Goal: Information Seeking & Learning: Learn about a topic

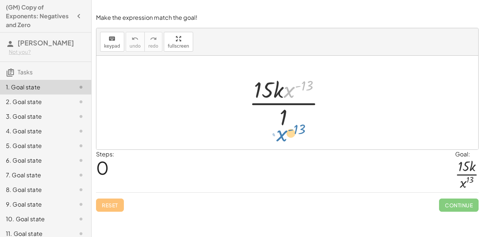
drag, startPoint x: 290, startPoint y: 91, endPoint x: 282, endPoint y: 134, distance: 44.2
click at [282, 134] on div "· x ( - 13 ) · 15 · k · x ( - 13 ) · 1" at bounding box center [287, 103] width 382 height 94
drag, startPoint x: 289, startPoint y: 93, endPoint x: 279, endPoint y: 127, distance: 34.7
click at [279, 127] on div at bounding box center [289, 102] width 89 height 56
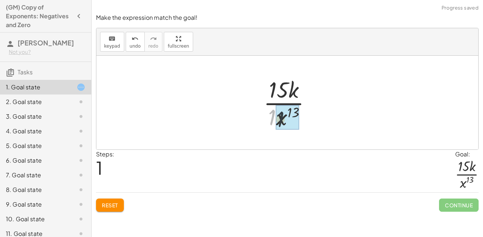
drag, startPoint x: 271, startPoint y: 118, endPoint x: 283, endPoint y: 121, distance: 12.0
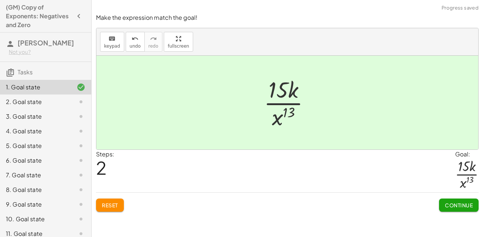
click at [452, 204] on span "Continue" at bounding box center [459, 205] width 28 height 7
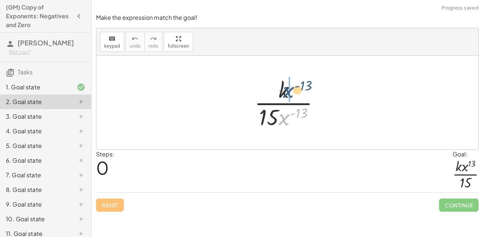
drag, startPoint x: 285, startPoint y: 121, endPoint x: 289, endPoint y: 93, distance: 28.2
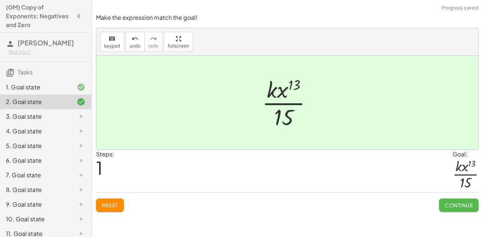
click at [448, 202] on span "Continue" at bounding box center [459, 205] width 28 height 7
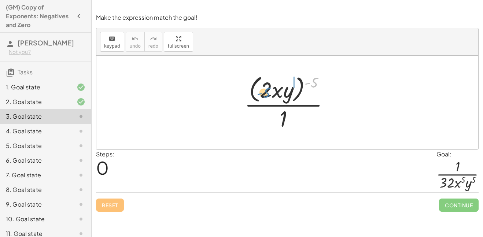
drag, startPoint x: 312, startPoint y: 84, endPoint x: 265, endPoint y: 94, distance: 48.7
click at [265, 94] on div at bounding box center [290, 103] width 98 height 60
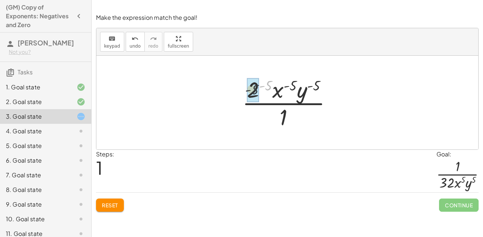
drag, startPoint x: 268, startPoint y: 87, endPoint x: 253, endPoint y: 91, distance: 15.5
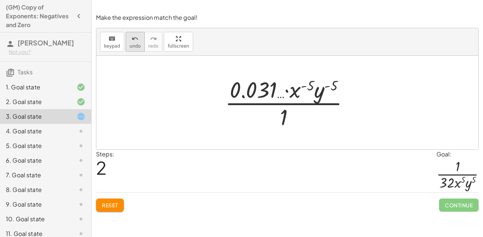
click at [135, 44] on span "undo" at bounding box center [135, 46] width 11 height 5
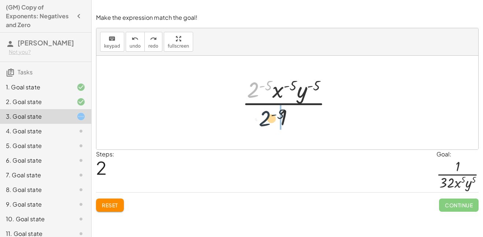
drag, startPoint x: 253, startPoint y: 89, endPoint x: 267, endPoint y: 126, distance: 39.9
click at [267, 126] on div at bounding box center [289, 102] width 103 height 56
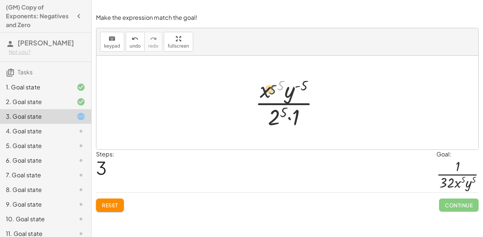
drag, startPoint x: 279, startPoint y: 86, endPoint x: 267, endPoint y: 90, distance: 12.0
click at [267, 90] on div at bounding box center [290, 102] width 78 height 56
drag, startPoint x: 266, startPoint y: 90, endPoint x: 304, endPoint y: 114, distance: 44.3
click at [304, 114] on div at bounding box center [290, 102] width 78 height 56
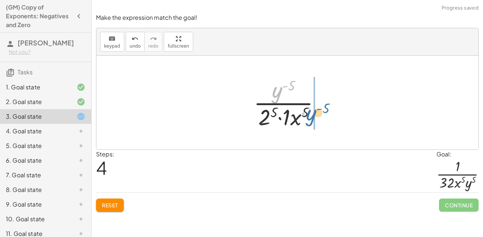
drag, startPoint x: 274, startPoint y: 92, endPoint x: 312, endPoint y: 117, distance: 45.1
click at [312, 117] on div at bounding box center [290, 102] width 80 height 56
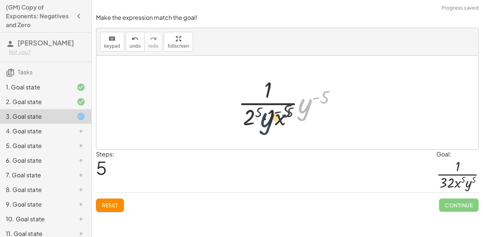
drag, startPoint x: 304, startPoint y: 109, endPoint x: 265, endPoint y: 123, distance: 41.2
click at [265, 123] on div at bounding box center [289, 102] width 111 height 56
drag, startPoint x: 303, startPoint y: 109, endPoint x: 253, endPoint y: 126, distance: 52.1
click at [253, 126] on div at bounding box center [289, 102] width 111 height 56
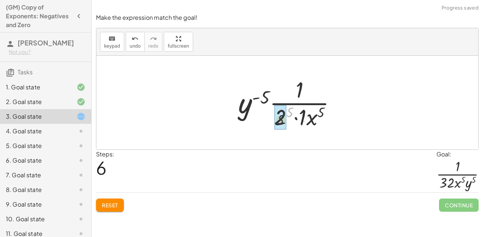
drag, startPoint x: 288, startPoint y: 112, endPoint x: 278, endPoint y: 121, distance: 13.5
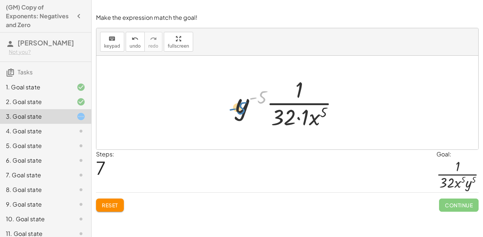
drag, startPoint x: 262, startPoint y: 98, endPoint x: 242, endPoint y: 109, distance: 22.6
click at [242, 109] on div at bounding box center [289, 102] width 117 height 56
drag, startPoint x: 241, startPoint y: 103, endPoint x: 322, endPoint y: 124, distance: 83.2
click at [322, 124] on div at bounding box center [289, 102] width 117 height 56
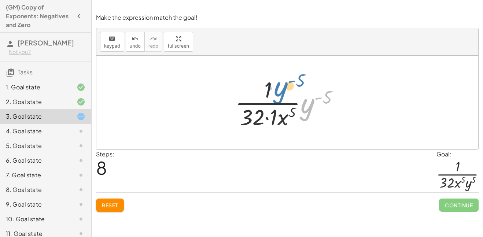
drag, startPoint x: 308, startPoint y: 107, endPoint x: 281, endPoint y: 90, distance: 31.4
click at [281, 90] on div at bounding box center [289, 102] width 117 height 56
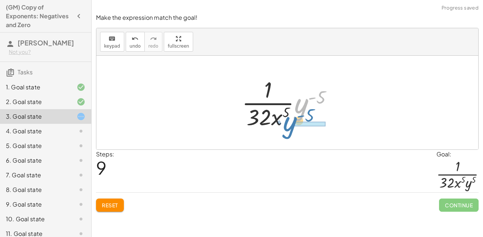
drag, startPoint x: 299, startPoint y: 110, endPoint x: 288, endPoint y: 128, distance: 21.0
click at [288, 128] on div at bounding box center [290, 102] width 104 height 56
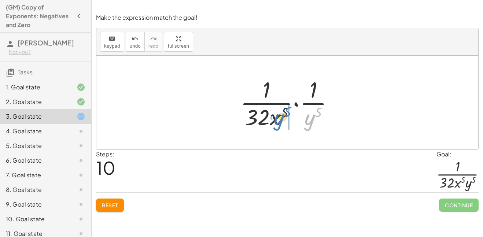
drag, startPoint x: 309, startPoint y: 123, endPoint x: 280, endPoint y: 123, distance: 28.6
click at [280, 123] on div at bounding box center [290, 102] width 107 height 56
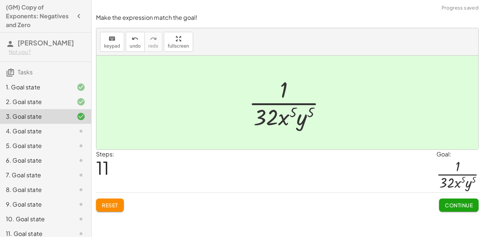
click at [454, 207] on span "Continue" at bounding box center [459, 205] width 28 height 7
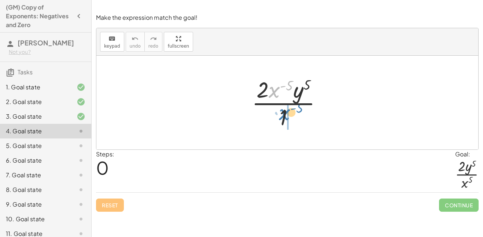
drag, startPoint x: 275, startPoint y: 90, endPoint x: 285, endPoint y: 113, distance: 24.6
click at [285, 113] on div at bounding box center [290, 102] width 84 height 56
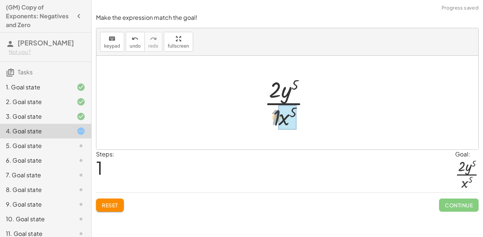
drag, startPoint x: 273, startPoint y: 118, endPoint x: 284, endPoint y: 120, distance: 11.1
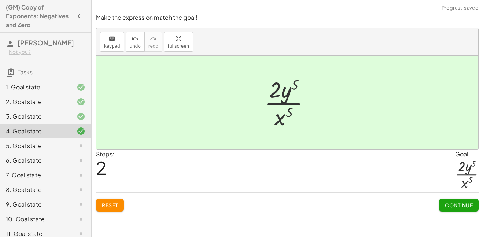
click at [456, 203] on span "Continue" at bounding box center [459, 205] width 28 height 7
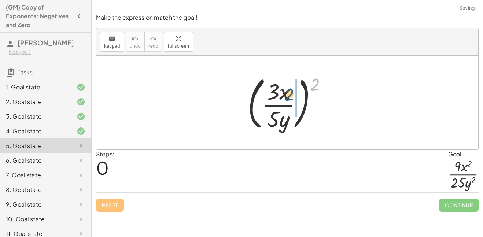
drag, startPoint x: 316, startPoint y: 89, endPoint x: 288, endPoint y: 97, distance: 29.8
click at [288, 97] on div at bounding box center [290, 102] width 92 height 61
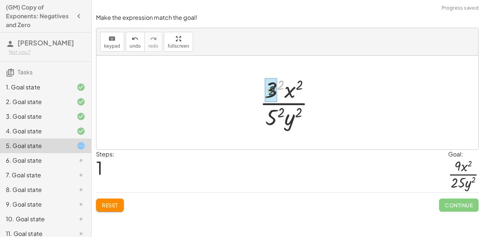
drag, startPoint x: 282, startPoint y: 86, endPoint x: 278, endPoint y: 88, distance: 3.8
drag, startPoint x: 280, startPoint y: 111, endPoint x: 270, endPoint y: 115, distance: 11.4
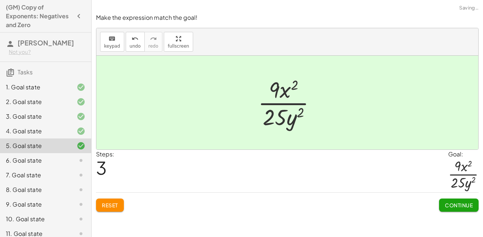
click at [441, 200] on button "Continue" at bounding box center [459, 205] width 40 height 13
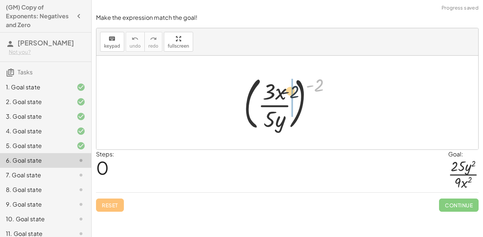
drag, startPoint x: 317, startPoint y: 86, endPoint x: 282, endPoint y: 96, distance: 36.1
click at [282, 96] on div at bounding box center [290, 102] width 100 height 61
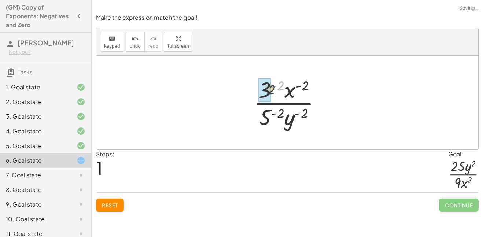
drag, startPoint x: 278, startPoint y: 85, endPoint x: 266, endPoint y: 90, distance: 12.8
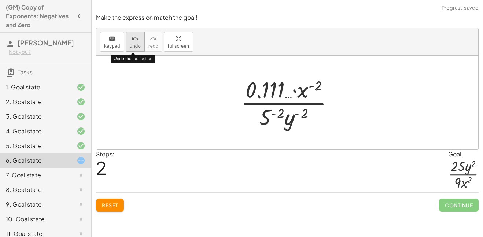
click at [131, 42] on icon "undo" at bounding box center [134, 38] width 7 height 9
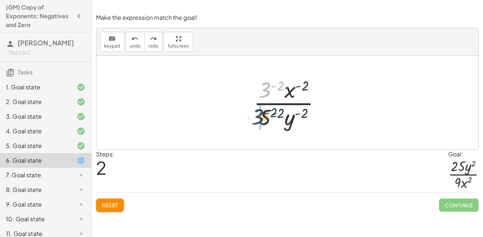
drag, startPoint x: 266, startPoint y: 88, endPoint x: 258, endPoint y: 119, distance: 31.8
click at [258, 119] on div at bounding box center [290, 102] width 80 height 56
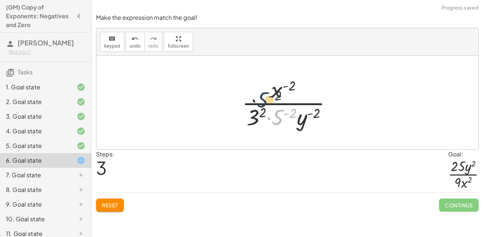
drag, startPoint x: 280, startPoint y: 118, endPoint x: 257, endPoint y: 91, distance: 34.8
click at [257, 91] on div at bounding box center [289, 102] width 103 height 56
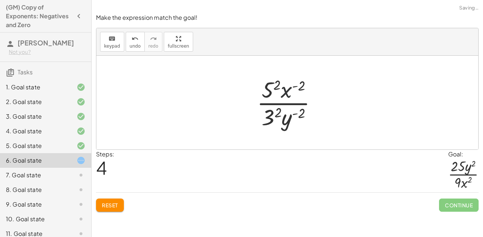
drag, startPoint x: 286, startPoint y: 90, endPoint x: 287, endPoint y: 123, distance: 32.2
click at [306, 128] on div at bounding box center [289, 102] width 73 height 56
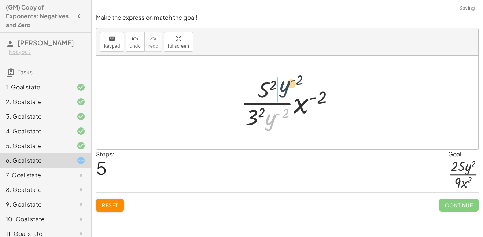
drag, startPoint x: 270, startPoint y: 119, endPoint x: 284, endPoint y: 85, distance: 37.1
click at [284, 85] on div at bounding box center [290, 102] width 106 height 56
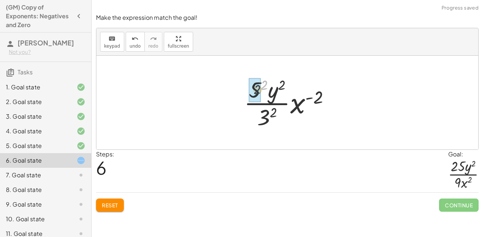
drag, startPoint x: 263, startPoint y: 82, endPoint x: 251, endPoint y: 89, distance: 14.3
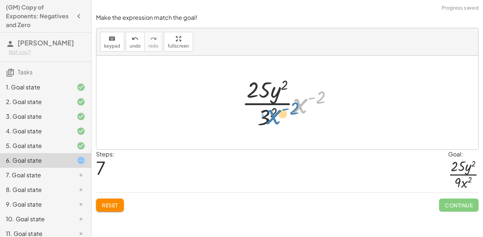
drag, startPoint x: 298, startPoint y: 105, endPoint x: 272, endPoint y: 112, distance: 27.0
click at [272, 112] on div at bounding box center [290, 102] width 104 height 56
drag, startPoint x: 300, startPoint y: 105, endPoint x: 282, endPoint y: 124, distance: 25.4
click at [282, 124] on div at bounding box center [290, 102] width 104 height 56
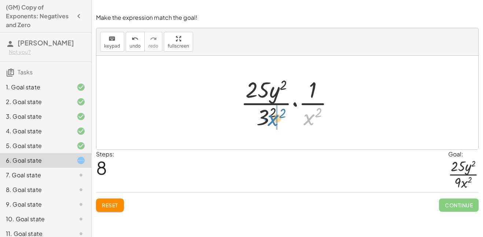
drag, startPoint x: 307, startPoint y: 122, endPoint x: 271, endPoint y: 123, distance: 35.9
click at [271, 123] on div at bounding box center [290, 102] width 106 height 56
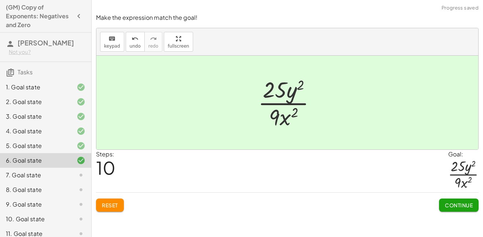
click at [450, 210] on button "Continue" at bounding box center [459, 205] width 40 height 13
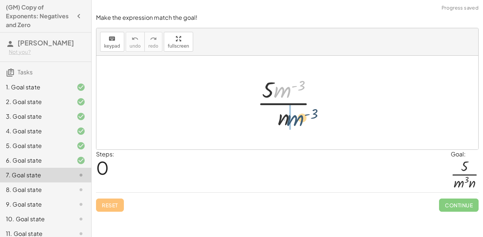
drag, startPoint x: 282, startPoint y: 89, endPoint x: 298, endPoint y: 121, distance: 35.4
click at [298, 121] on div at bounding box center [289, 102] width 73 height 56
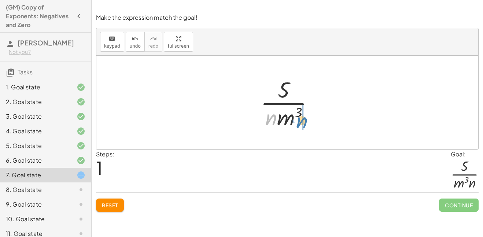
drag, startPoint x: 271, startPoint y: 120, endPoint x: 304, endPoint y: 123, distance: 33.1
click at [304, 123] on div at bounding box center [290, 102] width 66 height 56
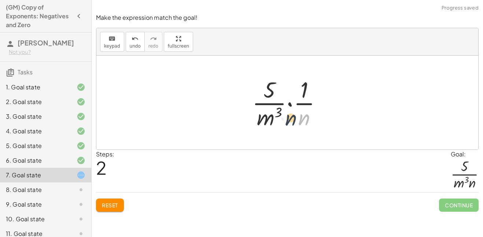
drag, startPoint x: 303, startPoint y: 124, endPoint x: 287, endPoint y: 124, distance: 16.1
click at [287, 124] on div at bounding box center [289, 102] width 83 height 56
drag, startPoint x: 304, startPoint y: 121, endPoint x: 275, endPoint y: 119, distance: 28.6
click at [275, 119] on div at bounding box center [289, 102] width 83 height 56
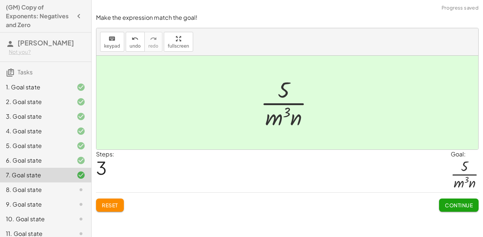
click at [444, 199] on button "Continue" at bounding box center [459, 205] width 40 height 13
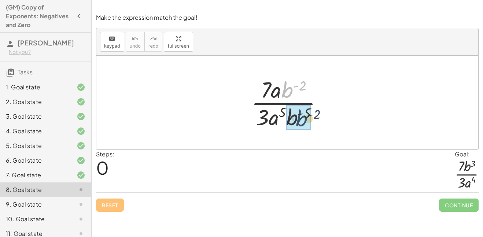
drag, startPoint x: 287, startPoint y: 89, endPoint x: 305, endPoint y: 123, distance: 38.5
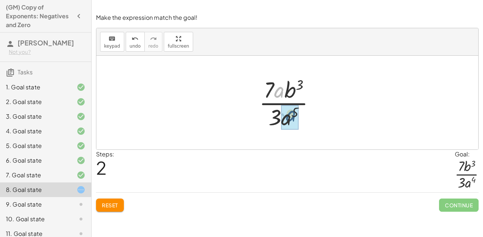
drag, startPoint x: 277, startPoint y: 93, endPoint x: 289, endPoint y: 118, distance: 28.5
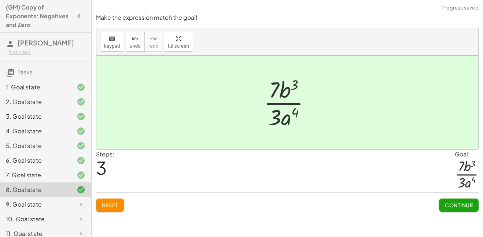
click at [468, 207] on span "Continue" at bounding box center [459, 205] width 28 height 7
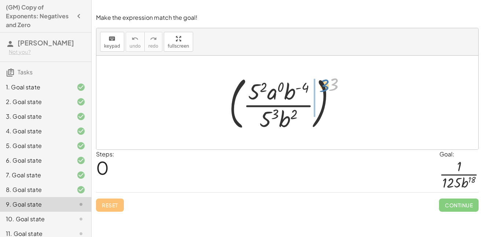
click at [308, 90] on div at bounding box center [290, 102] width 130 height 61
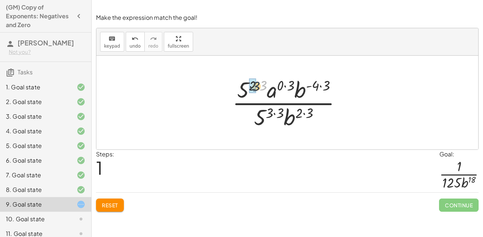
drag, startPoint x: 263, startPoint y: 84, endPoint x: 253, endPoint y: 85, distance: 9.6
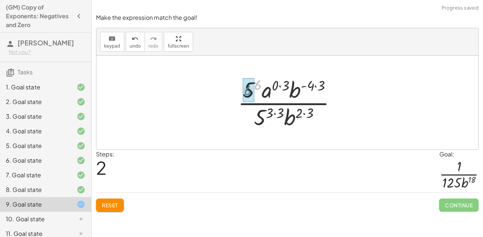
drag, startPoint x: 256, startPoint y: 86, endPoint x: 246, endPoint y: 91, distance: 11.6
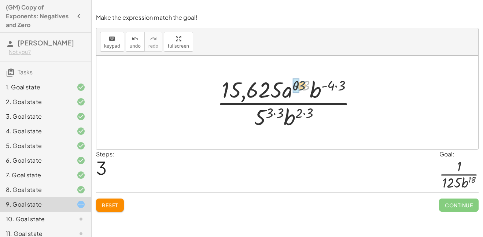
drag, startPoint x: 306, startPoint y: 85, endPoint x: 297, endPoint y: 85, distance: 8.8
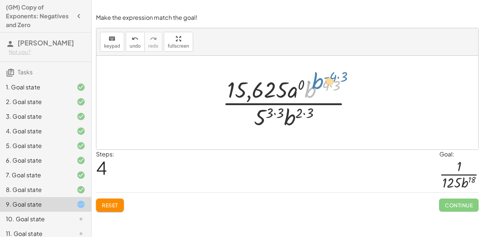
drag, startPoint x: 309, startPoint y: 88, endPoint x: 316, endPoint y: 84, distance: 8.0
click at [316, 84] on div at bounding box center [290, 102] width 142 height 56
click at [134, 42] on icon "undo" at bounding box center [134, 38] width 7 height 9
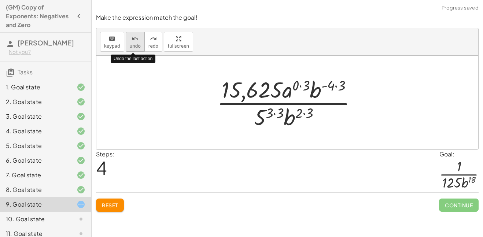
click at [134, 42] on button "undo undo" at bounding box center [135, 42] width 19 height 20
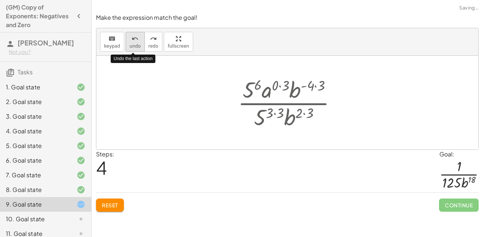
click at [134, 42] on button "undo undo" at bounding box center [135, 42] width 19 height 20
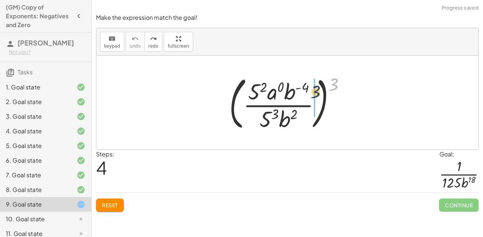
drag, startPoint x: 331, startPoint y: 82, endPoint x: 312, endPoint y: 89, distance: 19.9
click at [312, 89] on div at bounding box center [290, 102] width 130 height 61
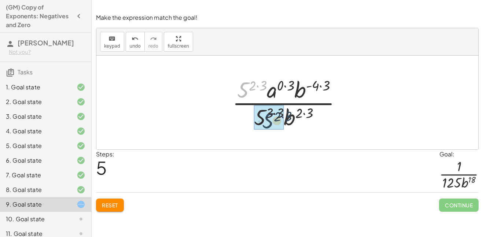
drag, startPoint x: 242, startPoint y: 91, endPoint x: 267, endPoint y: 122, distance: 39.9
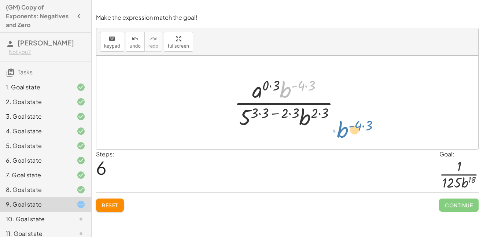
drag, startPoint x: 286, startPoint y: 87, endPoint x: 340, endPoint y: 127, distance: 67.0
click at [340, 127] on div at bounding box center [289, 102] width 119 height 56
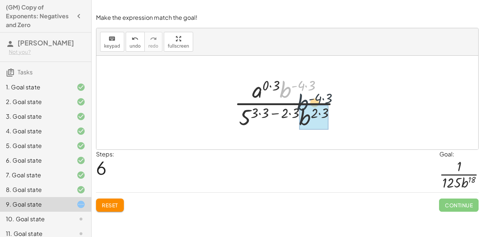
drag, startPoint x: 304, startPoint y: 101, endPoint x: 308, endPoint y: 117, distance: 16.2
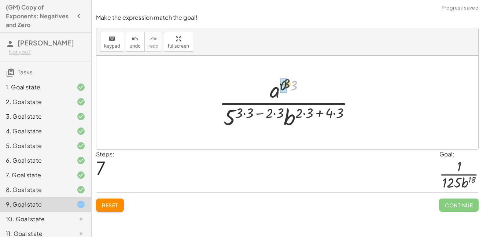
drag, startPoint x: 292, startPoint y: 89, endPoint x: 283, endPoint y: 87, distance: 9.1
drag, startPoint x: 251, startPoint y: 114, endPoint x: 242, endPoint y: 114, distance: 8.1
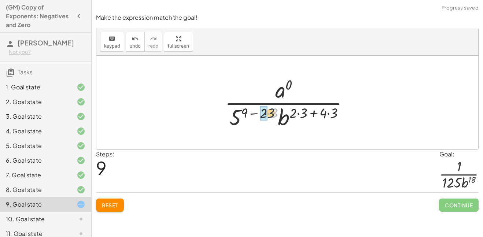
drag, startPoint x: 274, startPoint y: 115, endPoint x: 264, endPoint y: 115, distance: 10.6
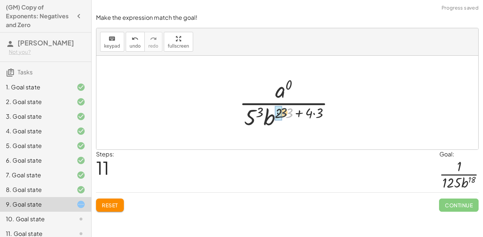
drag, startPoint x: 293, startPoint y: 114, endPoint x: 281, endPoint y: 111, distance: 11.9
drag, startPoint x: 304, startPoint y: 112, endPoint x: 290, endPoint y: 111, distance: 14.3
click at [290, 111] on div at bounding box center [290, 102] width 98 height 56
drag, startPoint x: 314, startPoint y: 114, endPoint x: 288, endPoint y: 112, distance: 25.4
click at [131, 44] on span "undo" at bounding box center [135, 46] width 11 height 5
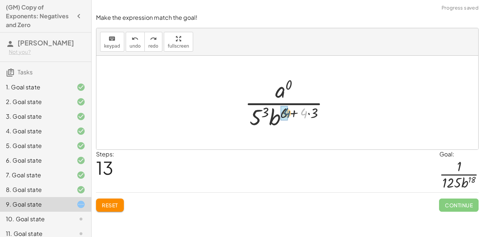
drag, startPoint x: 305, startPoint y: 114, endPoint x: 286, endPoint y: 114, distance: 19.0
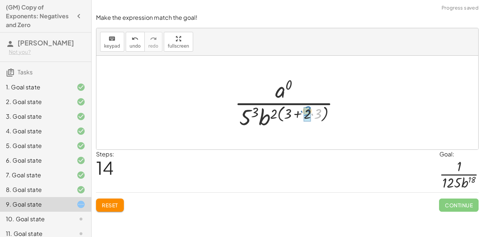
drag, startPoint x: 318, startPoint y: 115, endPoint x: 307, endPoint y: 113, distance: 11.6
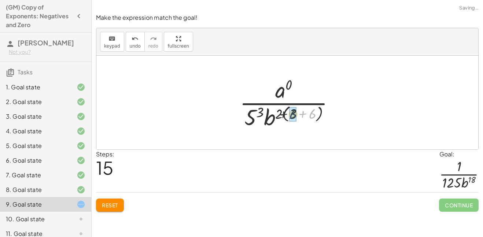
drag, startPoint x: 312, startPoint y: 114, endPoint x: 292, endPoint y: 114, distance: 20.9
drag, startPoint x: 304, startPoint y: 115, endPoint x: 297, endPoint y: 115, distance: 7.7
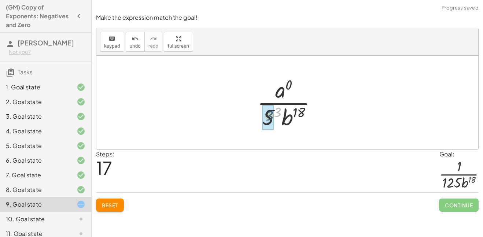
drag, startPoint x: 279, startPoint y: 113, endPoint x: 269, endPoint y: 117, distance: 10.2
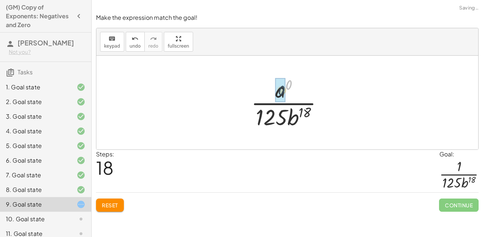
drag, startPoint x: 287, startPoint y: 87, endPoint x: 280, endPoint y: 93, distance: 9.2
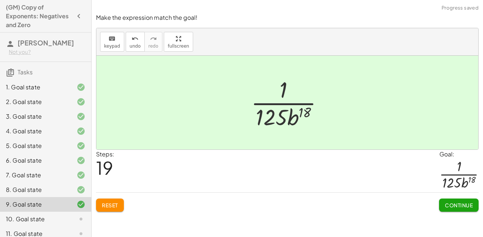
click at [451, 208] on span "Continue" at bounding box center [459, 205] width 28 height 7
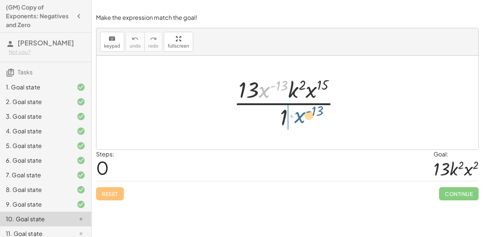
drag, startPoint x: 263, startPoint y: 96, endPoint x: 300, endPoint y: 125, distance: 47.3
click at [300, 125] on div at bounding box center [290, 102] width 120 height 56
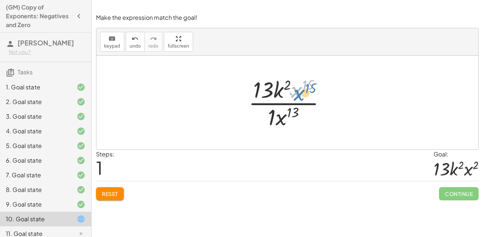
drag, startPoint x: 297, startPoint y: 90, endPoint x: 300, endPoint y: 92, distance: 4.1
click at [300, 92] on div at bounding box center [290, 102] width 90 height 56
drag, startPoint x: 285, startPoint y: 114, endPoint x: 308, endPoint y: 84, distance: 37.4
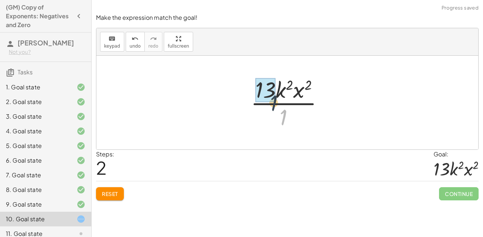
drag, startPoint x: 285, startPoint y: 113, endPoint x: 266, endPoint y: 87, distance: 32.5
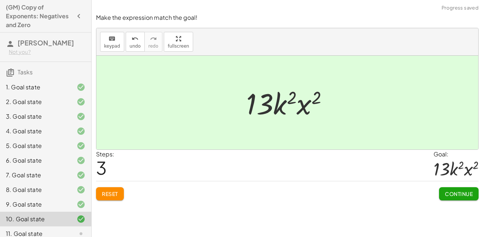
click at [446, 194] on span "Continue" at bounding box center [459, 193] width 28 height 7
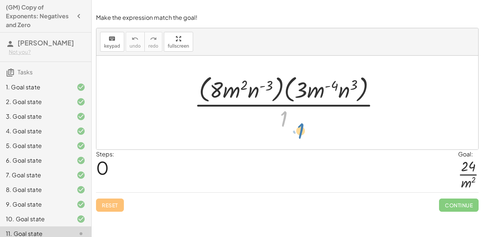
drag, startPoint x: 285, startPoint y: 118, endPoint x: 302, endPoint y: 130, distance: 20.6
click at [302, 130] on div at bounding box center [289, 103] width 199 height 60
drag, startPoint x: 252, startPoint y: 89, endPoint x: 314, endPoint y: 122, distance: 70.0
click at [314, 122] on div at bounding box center [289, 103] width 199 height 60
click at [271, 99] on div at bounding box center [289, 103] width 199 height 60
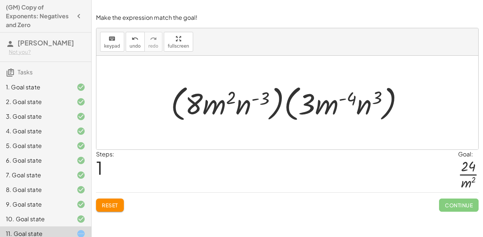
click at [117, 203] on span "Reset" at bounding box center [110, 205] width 16 height 7
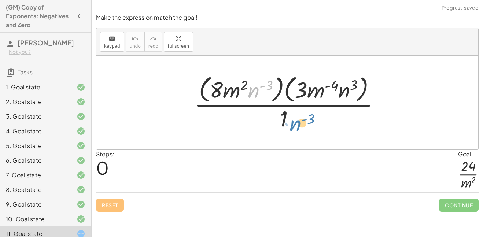
drag, startPoint x: 251, startPoint y: 90, endPoint x: 294, endPoint y: 125, distance: 55.0
click at [294, 125] on div at bounding box center [289, 103] width 199 height 60
drag, startPoint x: 319, startPoint y: 92, endPoint x: 312, endPoint y: 127, distance: 35.4
click at [312, 127] on div at bounding box center [289, 103] width 199 height 60
drag, startPoint x: 281, startPoint y: 117, endPoint x: 212, endPoint y: 85, distance: 75.9
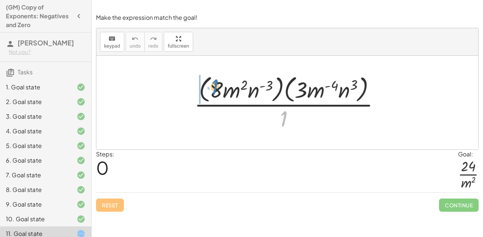
click at [212, 85] on div at bounding box center [289, 103] width 199 height 60
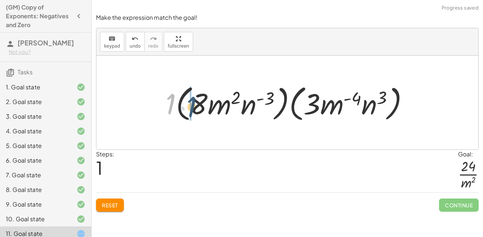
drag, startPoint x: 174, startPoint y: 102, endPoint x: 197, endPoint y: 105, distance: 23.6
click at [197, 105] on div at bounding box center [290, 103] width 256 height 42
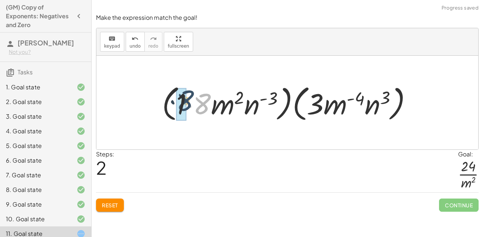
drag, startPoint x: 201, startPoint y: 107, endPoint x: 183, endPoint y: 103, distance: 18.4
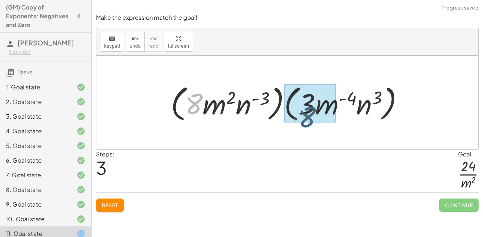
drag, startPoint x: 195, startPoint y: 105, endPoint x: 314, endPoint y: 116, distance: 119.9
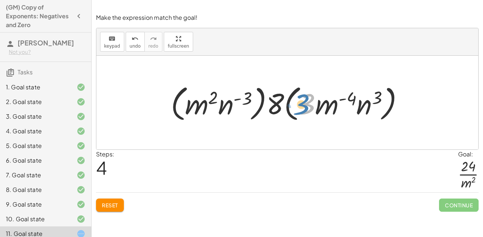
drag, startPoint x: 307, startPoint y: 109, endPoint x: 302, endPoint y: 109, distance: 5.1
click at [302, 109] on div at bounding box center [290, 103] width 246 height 42
drag, startPoint x: 276, startPoint y: 105, endPoint x: 318, endPoint y: 107, distance: 41.8
click at [318, 107] on div at bounding box center [290, 103] width 246 height 42
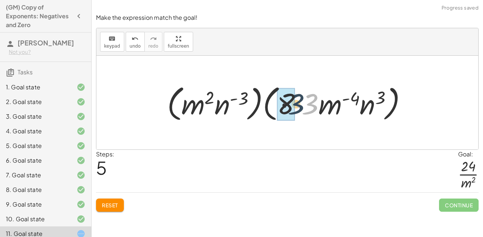
drag, startPoint x: 309, startPoint y: 107, endPoint x: 288, endPoint y: 105, distance: 21.0
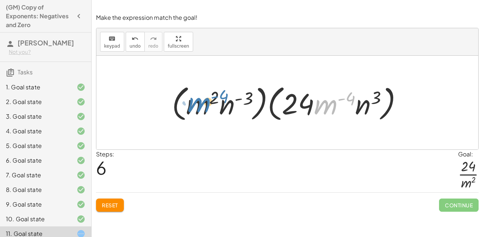
drag, startPoint x: 333, startPoint y: 104, endPoint x: 205, endPoint y: 101, distance: 128.2
click at [205, 101] on div at bounding box center [290, 103] width 244 height 42
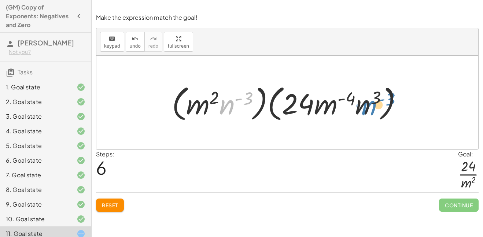
drag, startPoint x: 228, startPoint y: 105, endPoint x: 368, endPoint y: 104, distance: 139.9
click at [368, 104] on div at bounding box center [290, 103] width 244 height 42
click at [113, 202] on span "Reset" at bounding box center [110, 205] width 16 height 7
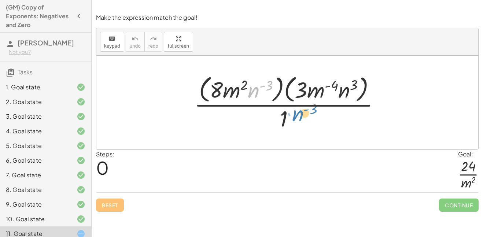
drag, startPoint x: 255, startPoint y: 90, endPoint x: 299, endPoint y: 120, distance: 53.4
click at [299, 120] on div at bounding box center [289, 103] width 199 height 60
drag, startPoint x: 301, startPoint y: 91, endPoint x: 215, endPoint y: 89, distance: 85.7
click at [215, 89] on div at bounding box center [289, 103] width 199 height 60
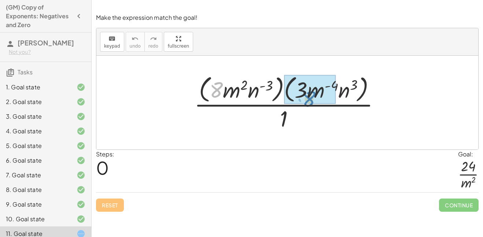
drag, startPoint x: 212, startPoint y: 90, endPoint x: 304, endPoint y: 99, distance: 92.3
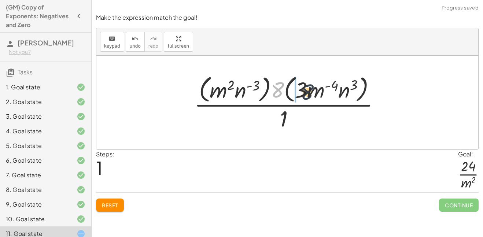
drag, startPoint x: 274, startPoint y: 91, endPoint x: 306, endPoint y: 93, distance: 31.6
click at [306, 93] on div at bounding box center [289, 103] width 199 height 60
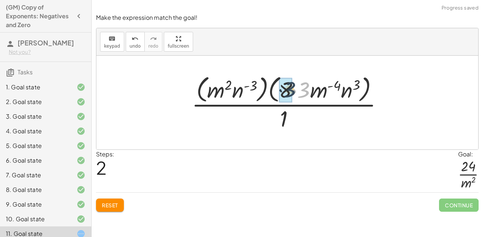
drag, startPoint x: 305, startPoint y: 93, endPoint x: 290, endPoint y: 92, distance: 14.7
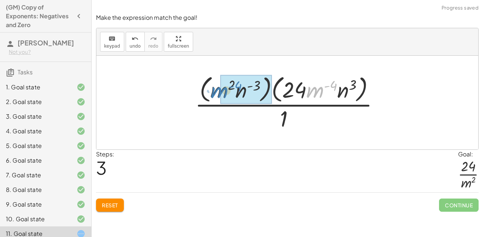
drag, startPoint x: 318, startPoint y: 93, endPoint x: 222, endPoint y: 94, distance: 96.0
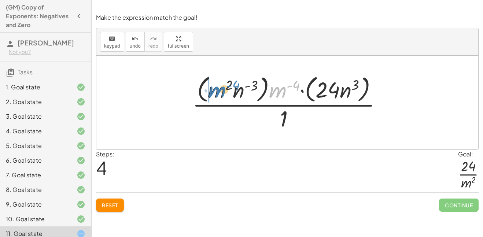
drag, startPoint x: 277, startPoint y: 93, endPoint x: 219, endPoint y: 93, distance: 58.2
click at [219, 93] on div at bounding box center [290, 103] width 203 height 60
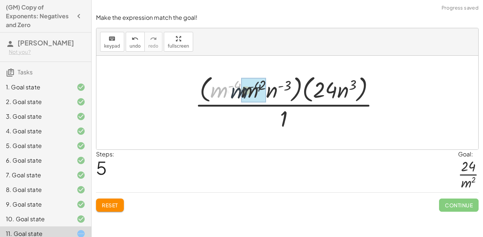
drag, startPoint x: 217, startPoint y: 92, endPoint x: 243, endPoint y: 92, distance: 26.0
drag, startPoint x: 260, startPoint y: 88, endPoint x: 249, endPoint y: 87, distance: 10.7
click at [249, 87] on div at bounding box center [290, 103] width 199 height 60
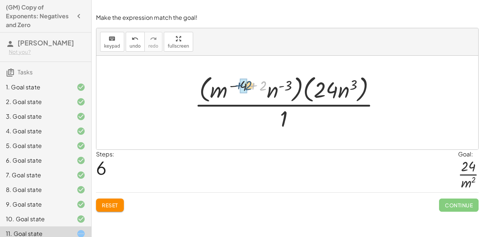
drag, startPoint x: 261, startPoint y: 88, endPoint x: 245, endPoint y: 88, distance: 15.4
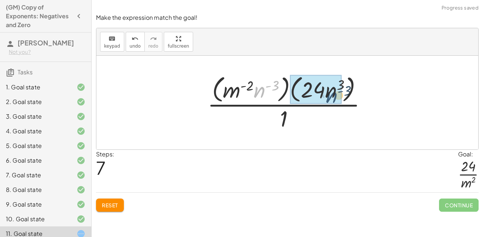
drag, startPoint x: 255, startPoint y: 92, endPoint x: 331, endPoint y: 97, distance: 76.3
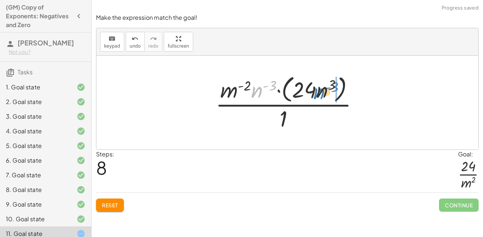
drag, startPoint x: 254, startPoint y: 88, endPoint x: 321, endPoint y: 89, distance: 67.0
click at [321, 89] on div at bounding box center [290, 103] width 156 height 60
click at [297, 91] on div at bounding box center [290, 103] width 156 height 60
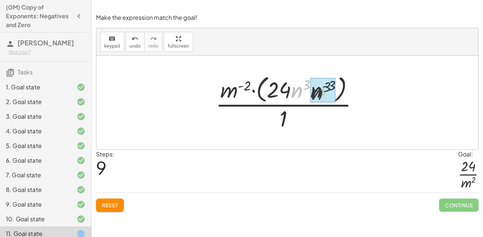
drag, startPoint x: 297, startPoint y: 91, endPoint x: 324, endPoint y: 93, distance: 26.5
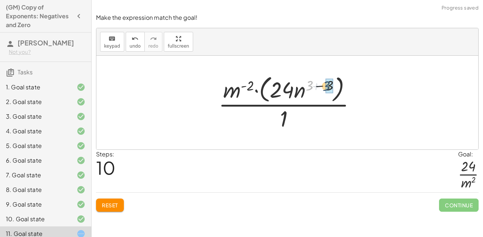
drag, startPoint x: 310, startPoint y: 86, endPoint x: 327, endPoint y: 87, distance: 17.6
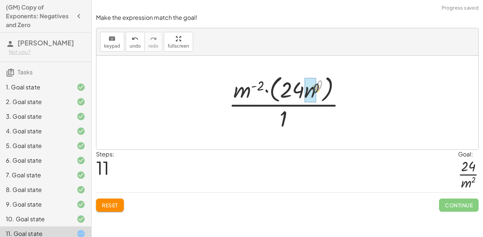
drag, startPoint x: 318, startPoint y: 86, endPoint x: 314, endPoint y: 91, distance: 6.5
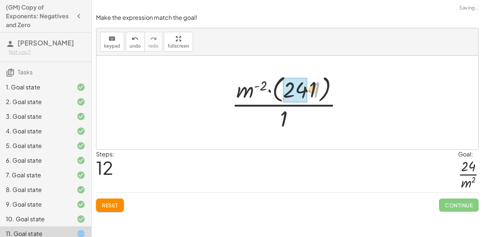
drag, startPoint x: 316, startPoint y: 92, endPoint x: 302, endPoint y: 90, distance: 14.0
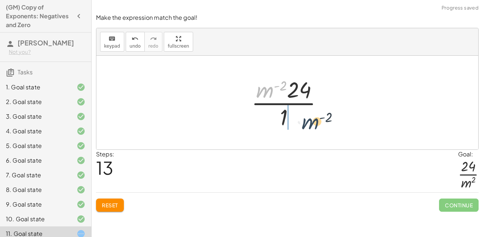
drag, startPoint x: 267, startPoint y: 90, endPoint x: 314, endPoint y: 125, distance: 59.0
click at [314, 125] on div at bounding box center [290, 102] width 85 height 56
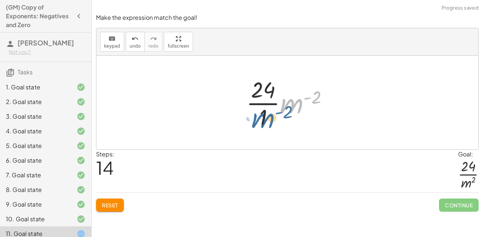
drag, startPoint x: 291, startPoint y: 107, endPoint x: 261, endPoint y: 123, distance: 33.7
click at [261, 123] on div at bounding box center [289, 102] width 95 height 56
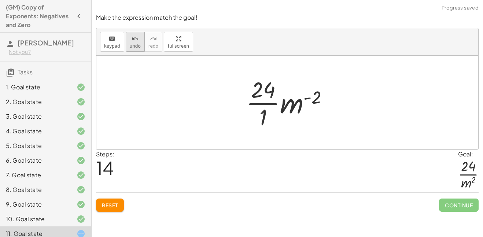
click at [131, 44] on span "undo" at bounding box center [135, 46] width 11 height 5
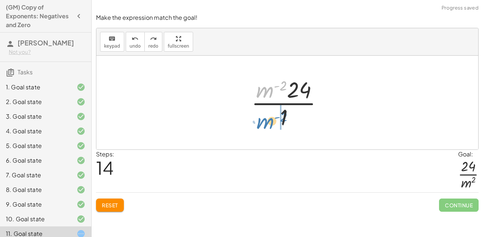
drag, startPoint x: 263, startPoint y: 91, endPoint x: 263, endPoint y: 123, distance: 31.9
click at [263, 123] on div at bounding box center [290, 102] width 85 height 56
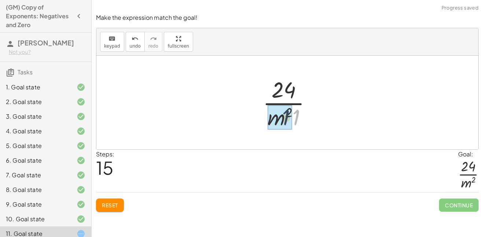
drag, startPoint x: 295, startPoint y: 119, endPoint x: 282, endPoint y: 119, distance: 13.2
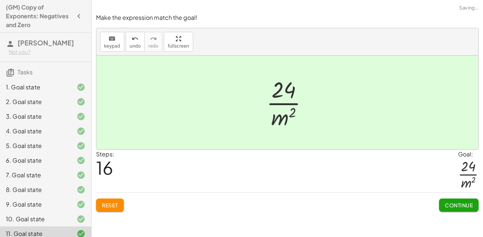
click at [454, 203] on span "Continue" at bounding box center [459, 205] width 28 height 7
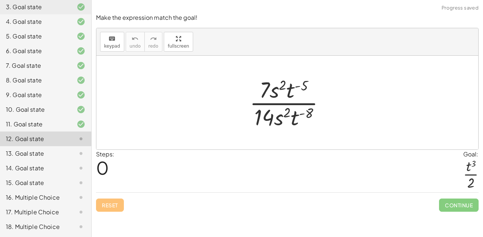
scroll to position [117, 0]
drag, startPoint x: 266, startPoint y: 92, endPoint x: 265, endPoint y: 117, distance: 25.3
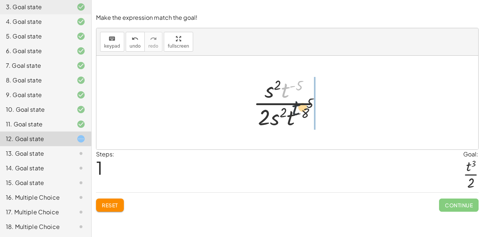
drag, startPoint x: 284, startPoint y: 90, endPoint x: 313, endPoint y: 136, distance: 54.6
click at [313, 136] on div "· 7 · s 2 · t ( - 5 ) · 14 · s 2 · t ( - 8 ) · t ( - 5 ) · s 2 · t ( - 5 ) · · …" at bounding box center [287, 103] width 382 height 94
drag, startPoint x: 284, startPoint y: 94, endPoint x: 296, endPoint y: 118, distance: 26.7
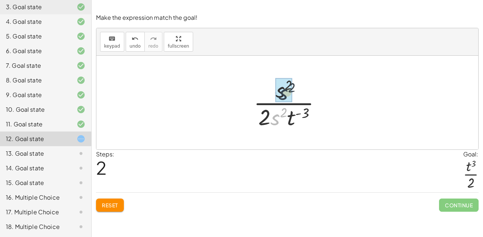
drag, startPoint x: 273, startPoint y: 120, endPoint x: 281, endPoint y: 94, distance: 27.6
drag, startPoint x: 282, startPoint y: 120, endPoint x: 277, endPoint y: 92, distance: 28.3
click at [277, 92] on div at bounding box center [290, 102] width 64 height 56
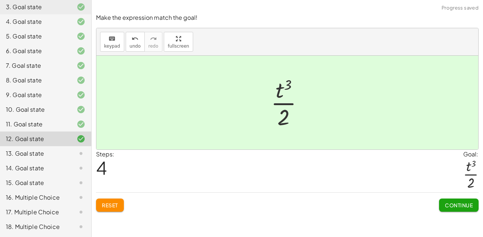
click at [448, 200] on button "Continue" at bounding box center [459, 205] width 40 height 13
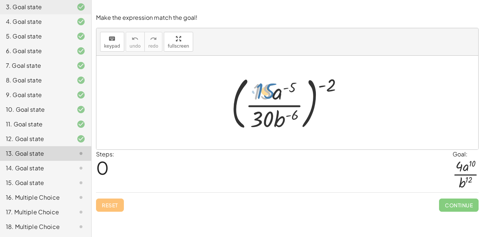
click at [259, 89] on div at bounding box center [289, 102] width 125 height 61
drag, startPoint x: 327, startPoint y: 86, endPoint x: 301, endPoint y: 89, distance: 25.8
click at [301, 89] on div at bounding box center [289, 102] width 125 height 61
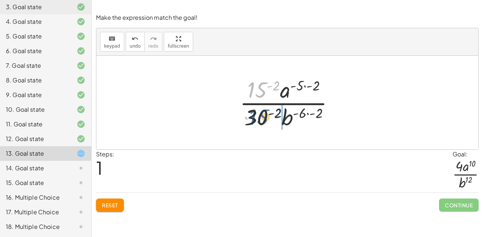
drag, startPoint x: 255, startPoint y: 90, endPoint x: 256, endPoint y: 117, distance: 27.2
click at [256, 117] on div at bounding box center [290, 102] width 108 height 56
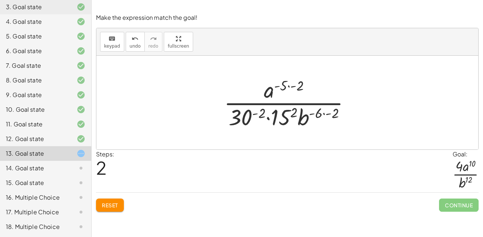
click at [113, 205] on span "Reset" at bounding box center [110, 205] width 16 height 7
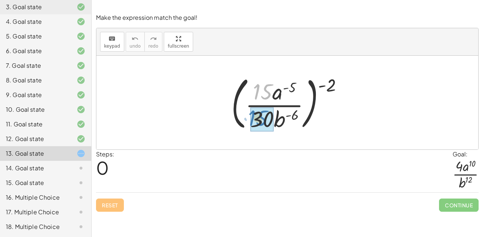
drag, startPoint x: 264, startPoint y: 88, endPoint x: 260, endPoint y: 115, distance: 26.7
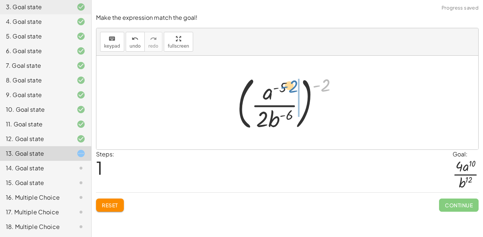
drag, startPoint x: 323, startPoint y: 87, endPoint x: 292, endPoint y: 88, distance: 30.8
click at [292, 88] on div at bounding box center [290, 102] width 114 height 61
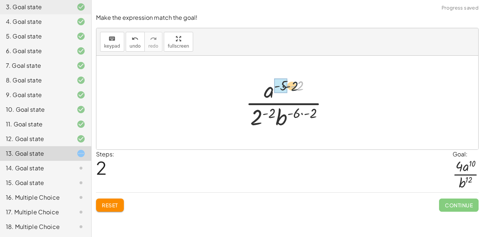
drag, startPoint x: 298, startPoint y: 86, endPoint x: 283, endPoint y: 86, distance: 15.8
drag, startPoint x: 272, startPoint y: 112, endPoint x: 260, endPoint y: 111, distance: 12.1
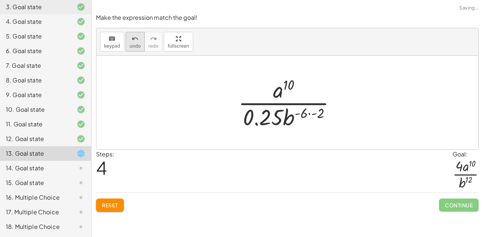
click at [134, 49] on button "undo undo" at bounding box center [135, 42] width 19 height 20
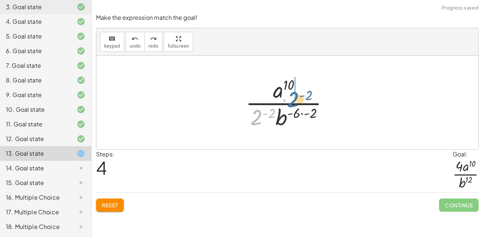
drag, startPoint x: 257, startPoint y: 115, endPoint x: 303, endPoint y: 88, distance: 52.4
click at [303, 88] on div at bounding box center [290, 102] width 96 height 56
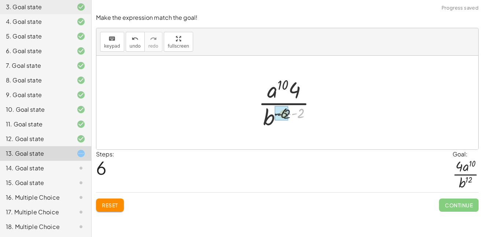
drag, startPoint x: 301, startPoint y: 113, endPoint x: 283, endPoint y: 114, distance: 17.6
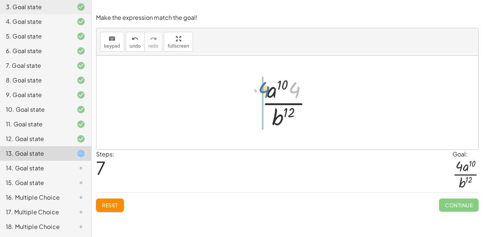
drag, startPoint x: 294, startPoint y: 92, endPoint x: 264, endPoint y: 91, distance: 30.4
click at [264, 91] on div at bounding box center [289, 102] width 63 height 56
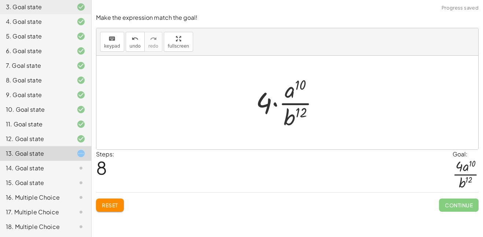
click at [263, 106] on div at bounding box center [290, 102] width 76 height 56
drag, startPoint x: 262, startPoint y: 102, endPoint x: 286, endPoint y: 89, distance: 27.2
click at [286, 89] on div at bounding box center [290, 102] width 76 height 56
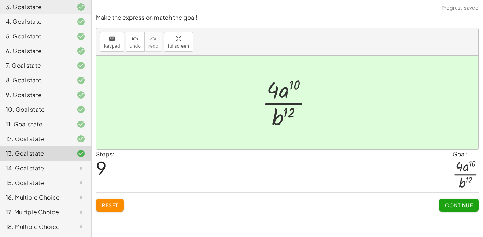
click at [445, 204] on span "Continue" at bounding box center [459, 205] width 28 height 7
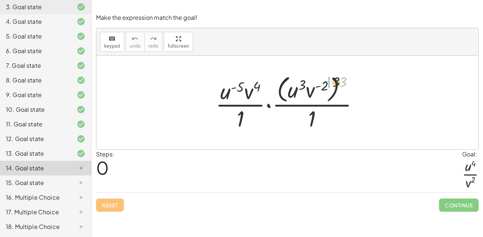
drag, startPoint x: 343, startPoint y: 82, endPoint x: 328, endPoint y: 82, distance: 15.4
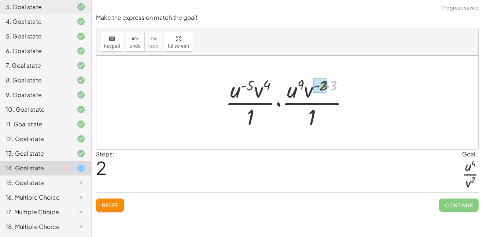
drag, startPoint x: 335, startPoint y: 87, endPoint x: 325, endPoint y: 87, distance: 9.9
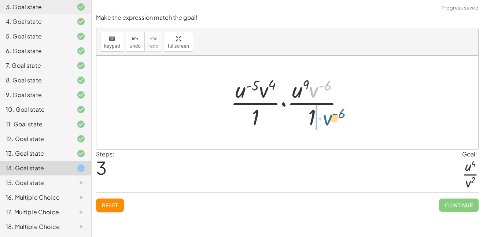
drag, startPoint x: 315, startPoint y: 91, endPoint x: 329, endPoint y: 120, distance: 31.8
click at [329, 120] on div at bounding box center [290, 102] width 126 height 56
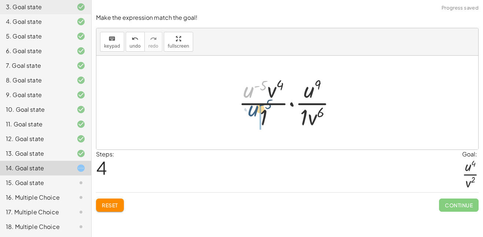
drag, startPoint x: 243, startPoint y: 92, endPoint x: 249, endPoint y: 115, distance: 24.0
click at [249, 115] on div at bounding box center [290, 102] width 111 height 56
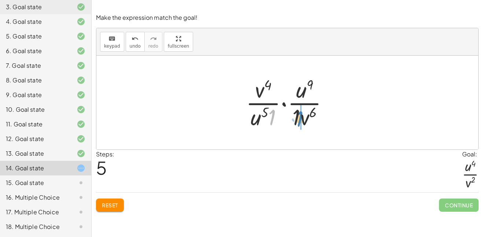
drag, startPoint x: 271, startPoint y: 119, endPoint x: 299, endPoint y: 120, distance: 27.5
click at [299, 120] on div at bounding box center [290, 102] width 96 height 56
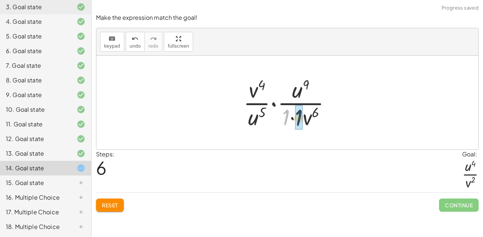
drag, startPoint x: 286, startPoint y: 119, endPoint x: 301, endPoint y: 120, distance: 14.4
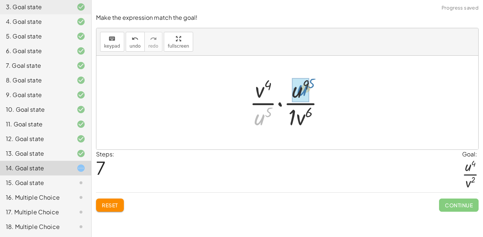
drag, startPoint x: 264, startPoint y: 117, endPoint x: 304, endPoint y: 88, distance: 49.9
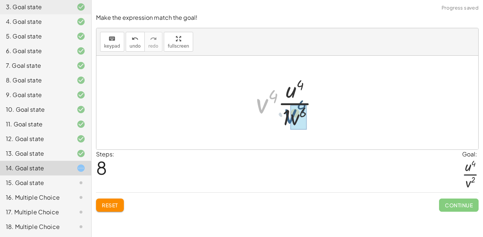
drag, startPoint x: 262, startPoint y: 105, endPoint x: 292, endPoint y: 116, distance: 32.0
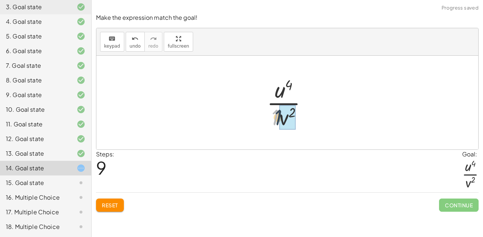
drag, startPoint x: 277, startPoint y: 119, endPoint x: 283, endPoint y: 119, distance: 6.6
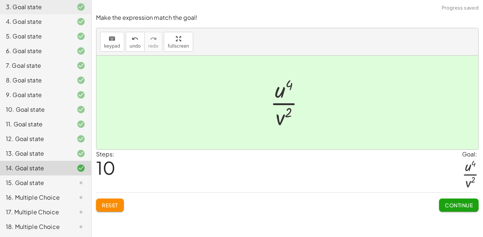
click at [453, 208] on span "Continue" at bounding box center [459, 205] width 28 height 7
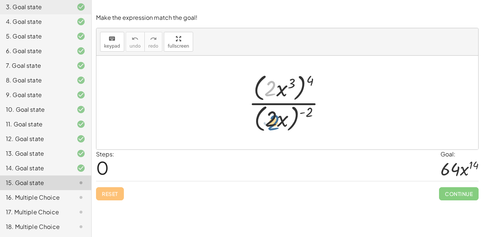
drag, startPoint x: 268, startPoint y: 90, endPoint x: 271, endPoint y: 125, distance: 34.6
click at [271, 125] on div at bounding box center [290, 102] width 90 height 63
drag, startPoint x: 268, startPoint y: 91, endPoint x: 269, endPoint y: 123, distance: 32.3
click at [269, 123] on div at bounding box center [290, 102] width 90 height 63
drag, startPoint x: 270, startPoint y: 122, endPoint x: 269, endPoint y: 89, distance: 32.2
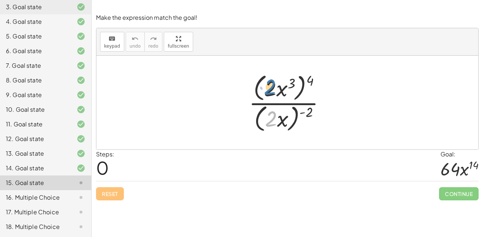
click at [269, 89] on div at bounding box center [290, 102] width 90 height 63
drag, startPoint x: 310, startPoint y: 81, endPoint x: 303, endPoint y: 79, distance: 7.5
click at [303, 79] on div at bounding box center [290, 102] width 90 height 63
drag, startPoint x: 268, startPoint y: 85, endPoint x: 279, endPoint y: 122, distance: 38.6
click at [279, 122] on div at bounding box center [290, 102] width 90 height 63
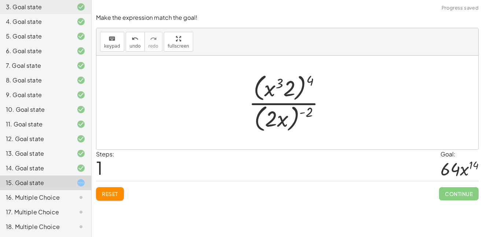
click at [112, 190] on button "Reset" at bounding box center [110, 193] width 28 height 13
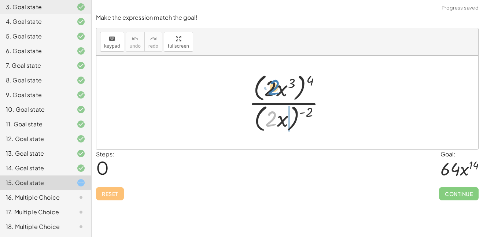
drag, startPoint x: 267, startPoint y: 122, endPoint x: 271, endPoint y: 91, distance: 31.4
click at [271, 91] on div at bounding box center [290, 102] width 90 height 63
click at [106, 191] on span "Reset" at bounding box center [110, 193] width 16 height 7
drag, startPoint x: 312, startPoint y: 77, endPoint x: 294, endPoint y: 78, distance: 17.2
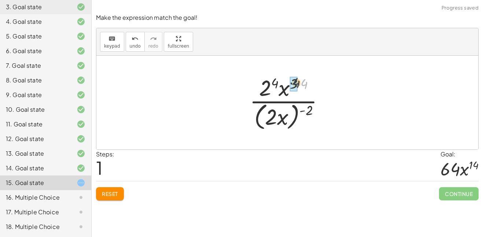
drag, startPoint x: 307, startPoint y: 85, endPoint x: 297, endPoint y: 84, distance: 9.9
drag, startPoint x: 278, startPoint y: 83, endPoint x: 267, endPoint y: 84, distance: 11.0
drag, startPoint x: 308, startPoint y: 110, endPoint x: 288, endPoint y: 112, distance: 19.6
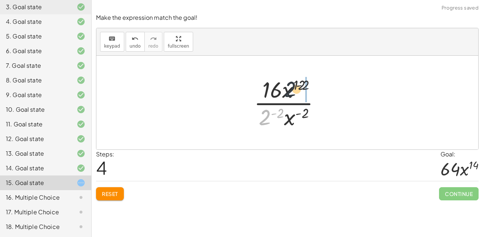
drag, startPoint x: 268, startPoint y: 118, endPoint x: 298, endPoint y: 87, distance: 43.8
click at [298, 87] on div at bounding box center [289, 102] width 79 height 56
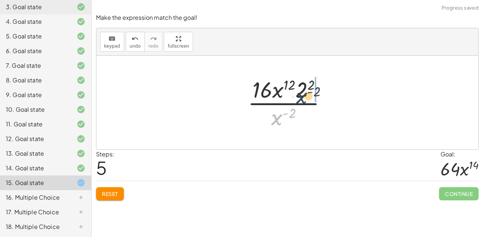
drag, startPoint x: 276, startPoint y: 118, endPoint x: 308, endPoint y: 90, distance: 43.1
click at [308, 90] on div at bounding box center [290, 102] width 92 height 56
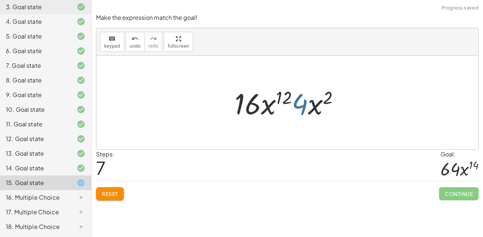
click at [310, 111] on div at bounding box center [290, 103] width 118 height 38
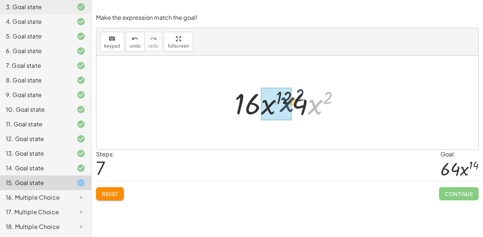
drag, startPoint x: 318, startPoint y: 112, endPoint x: 275, endPoint y: 111, distance: 43.2
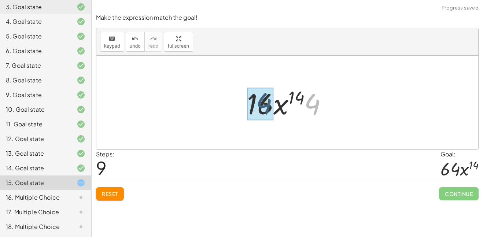
drag, startPoint x: 315, startPoint y: 107, endPoint x: 263, endPoint y: 107, distance: 52.0
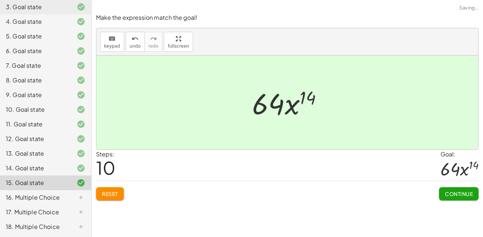
click at [467, 200] on button "Continue" at bounding box center [459, 193] width 40 height 13
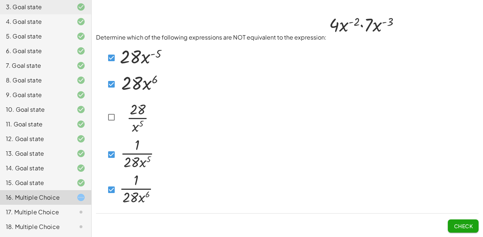
click at [452, 225] on button "Check" at bounding box center [463, 225] width 31 height 13
click at [467, 229] on span "Check" at bounding box center [462, 226] width 19 height 7
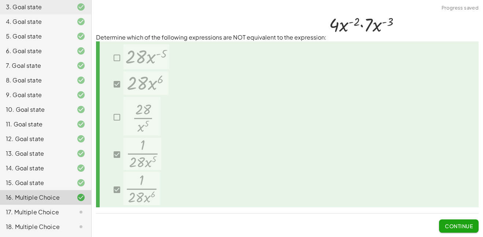
click at [449, 229] on span "Continue" at bounding box center [459, 226] width 28 height 7
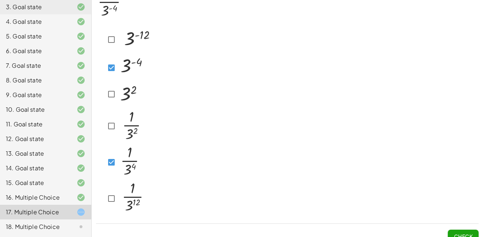
scroll to position [41, 0]
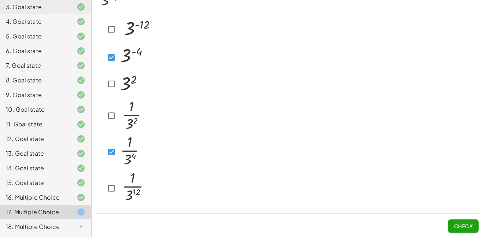
click at [455, 225] on span "Check" at bounding box center [462, 226] width 19 height 7
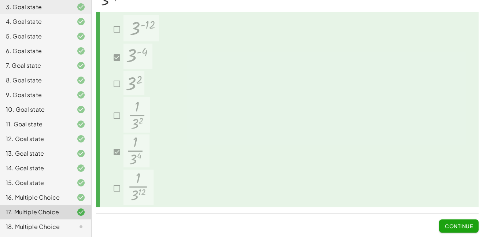
click at [457, 229] on span "Continue" at bounding box center [459, 226] width 28 height 7
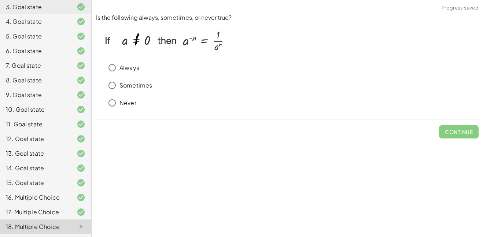
scroll to position [119, 0]
click at [123, 104] on p "Never" at bounding box center [127, 103] width 17 height 8
click at [127, 65] on p "Always" at bounding box center [129, 68] width 20 height 8
click at [461, 131] on span "Check" at bounding box center [462, 132] width 19 height 7
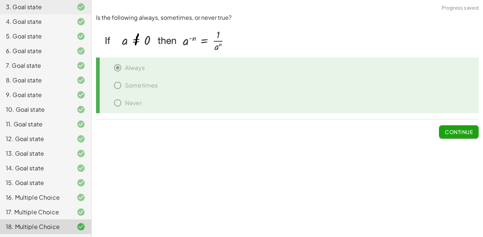
click at [461, 131] on span "Continue" at bounding box center [459, 132] width 28 height 7
